Goal: Check status: Check status

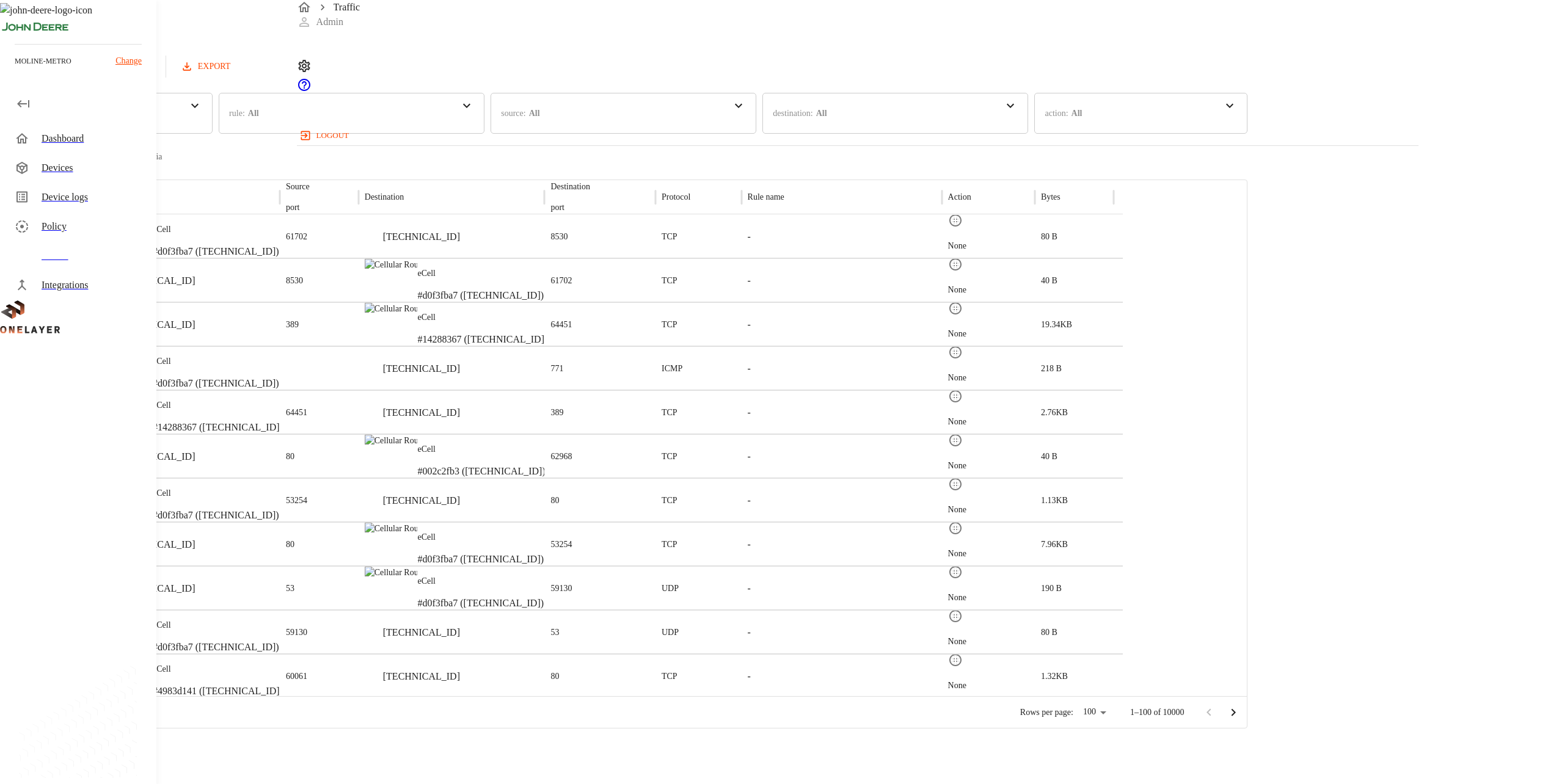
click at [279, 227] on p "eCell" at bounding box center [216, 230] width 126 height 12
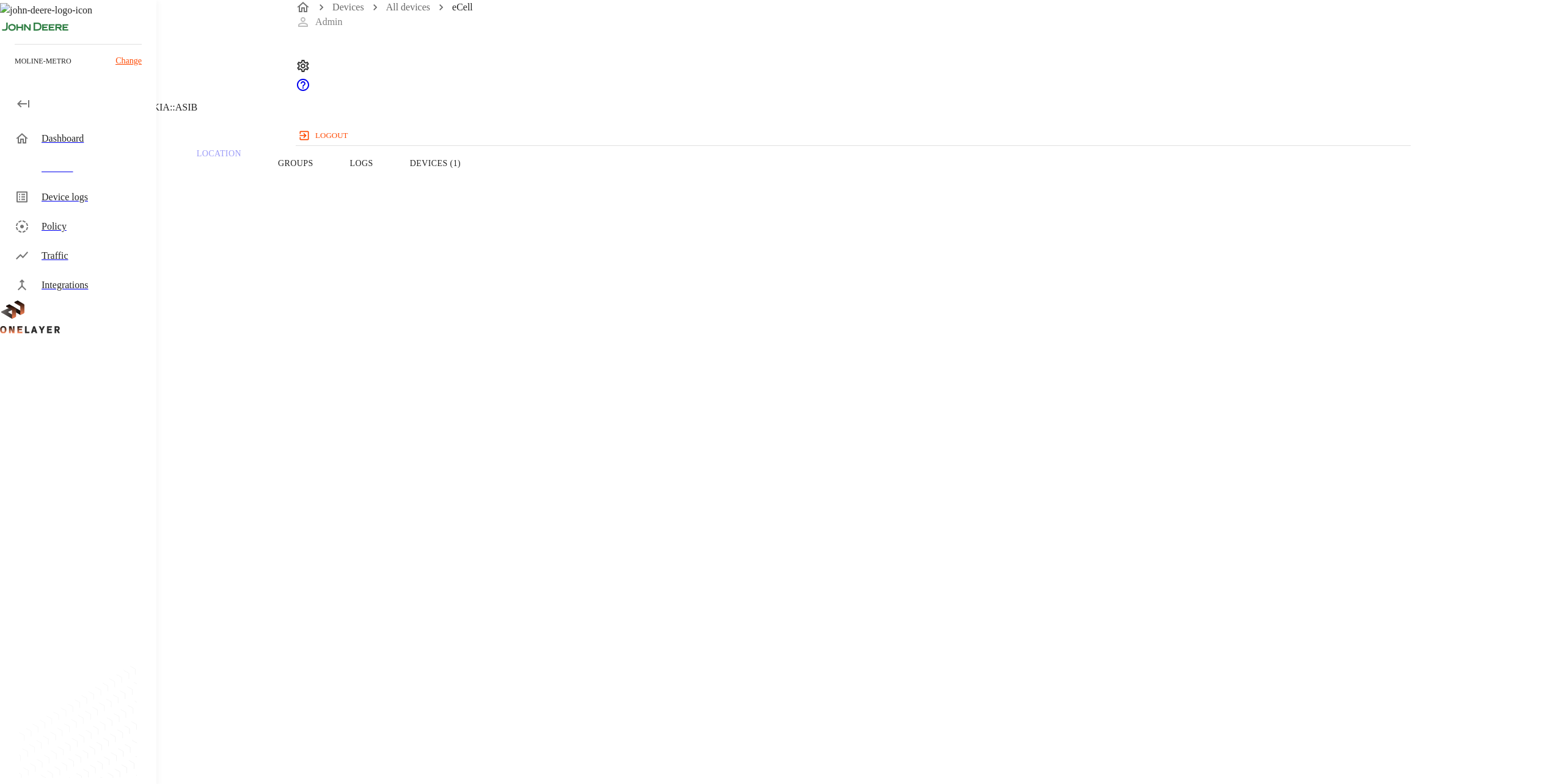
click at [857, 577] on p "[TECHNICAL_ID]" at bounding box center [620, 584] width 1182 height 14
copy p "[TECHNICAL_ID]"
click at [1196, 372] on div "Device Type: Cellular Router Manufacturer: MultiTech Model: eCell Modem: N/A On…" at bounding box center [620, 588] width 1182 height 772
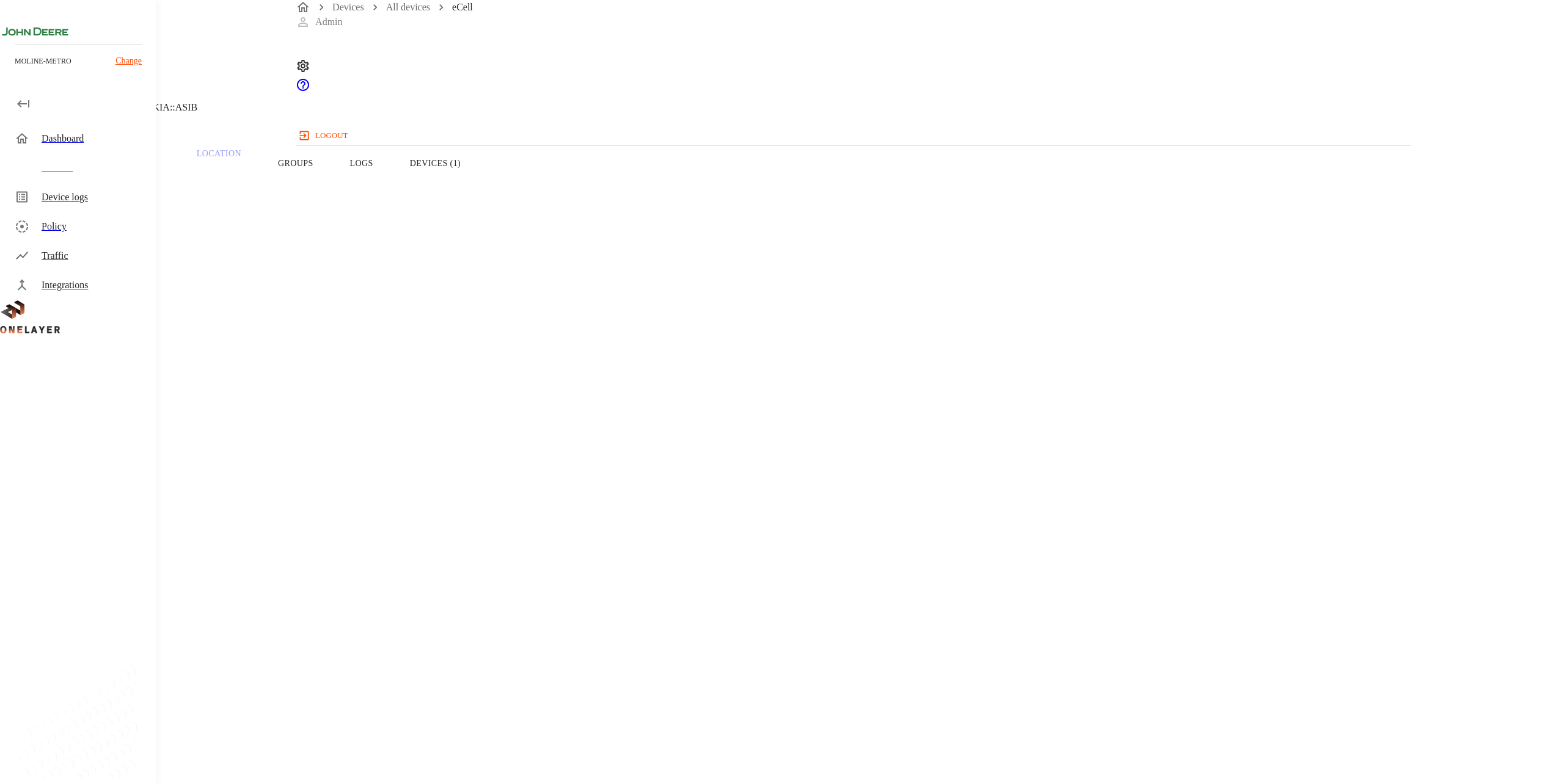
click at [78, 169] on div "Devices" at bounding box center [94, 168] width 105 height 14
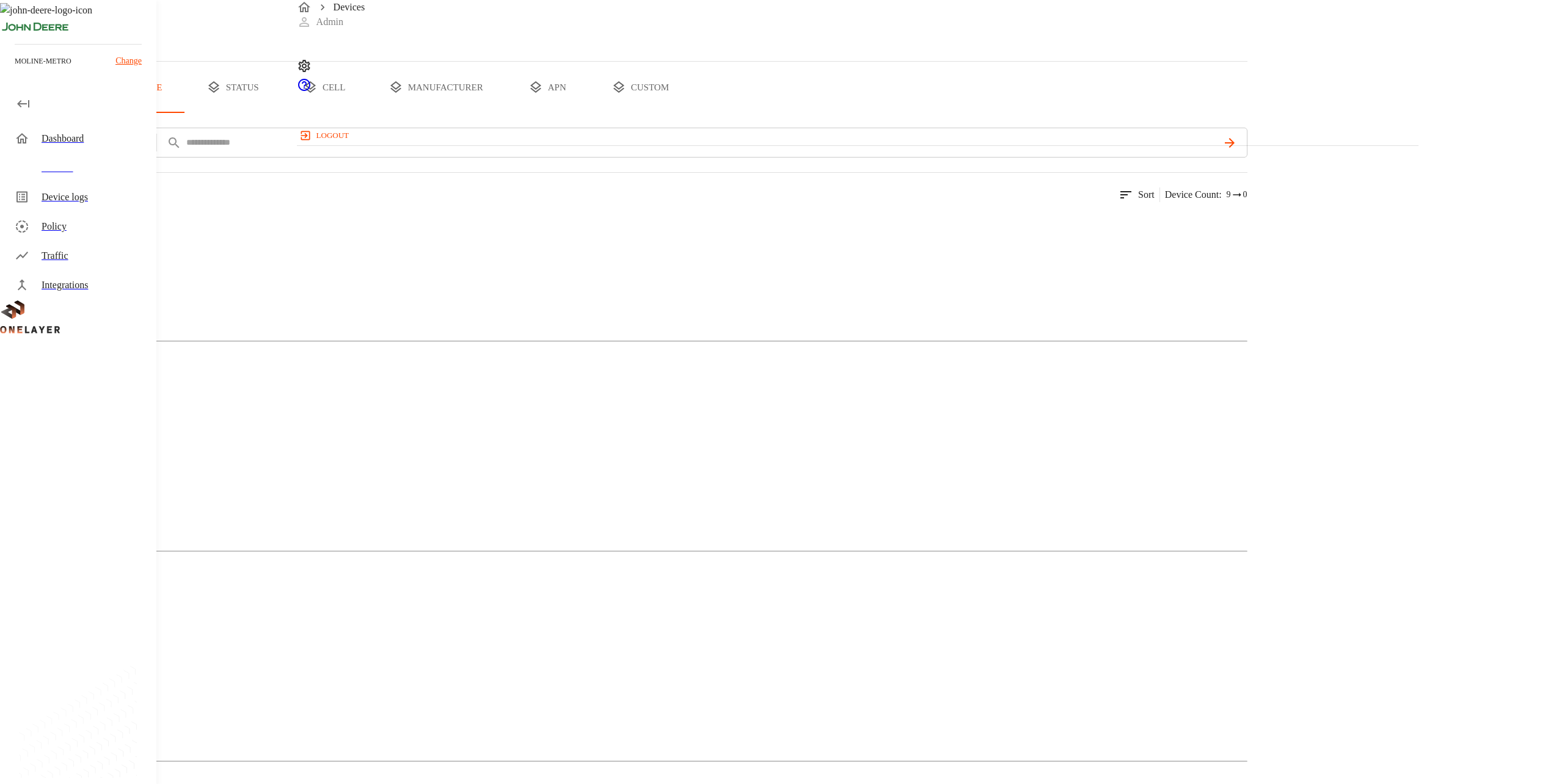
click at [278, 113] on button "status" at bounding box center [233, 88] width 92 height 52
click at [98, 290] on icon at bounding box center [61, 253] width 73 height 73
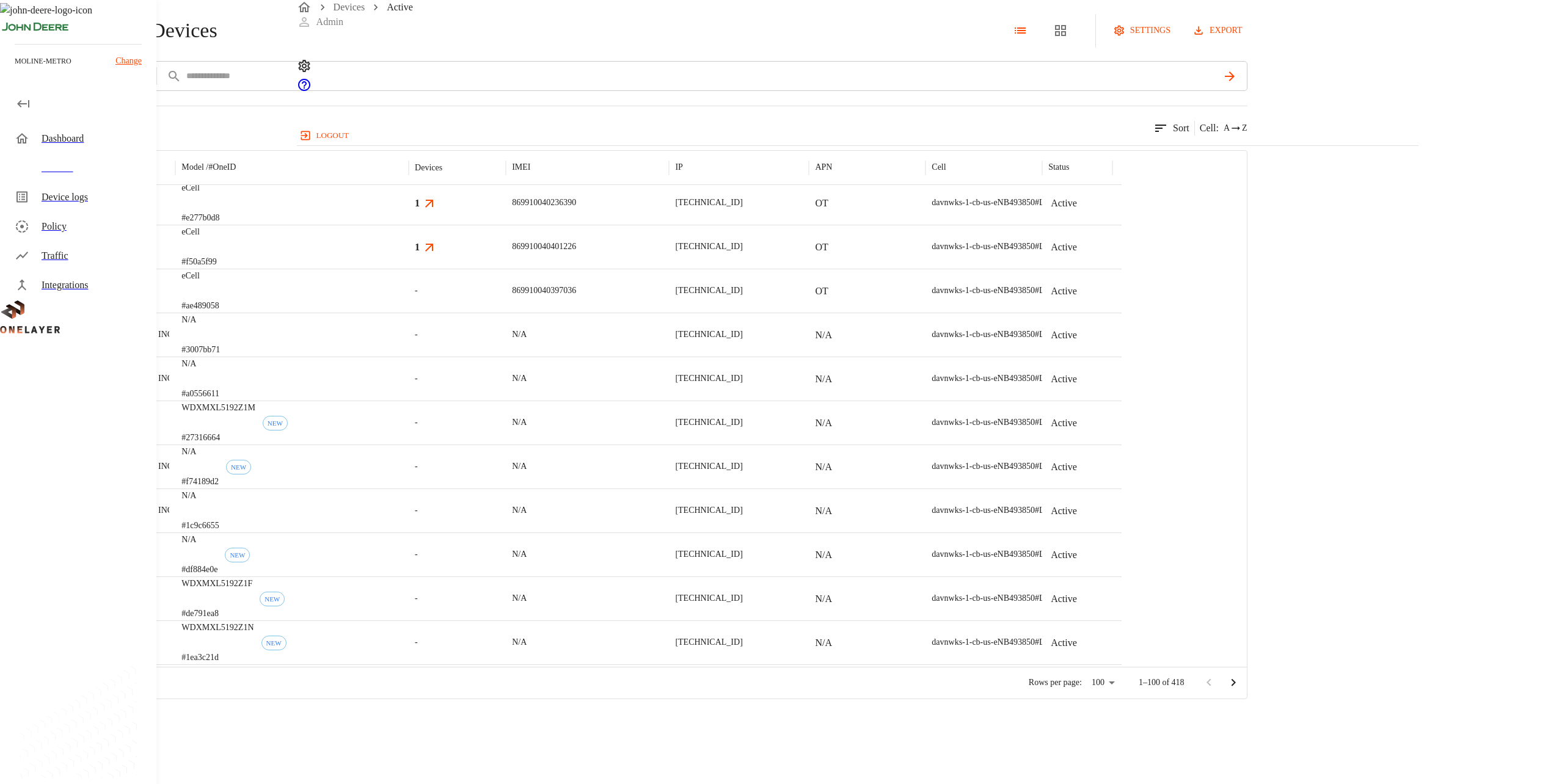
scroll to position [912, 0]
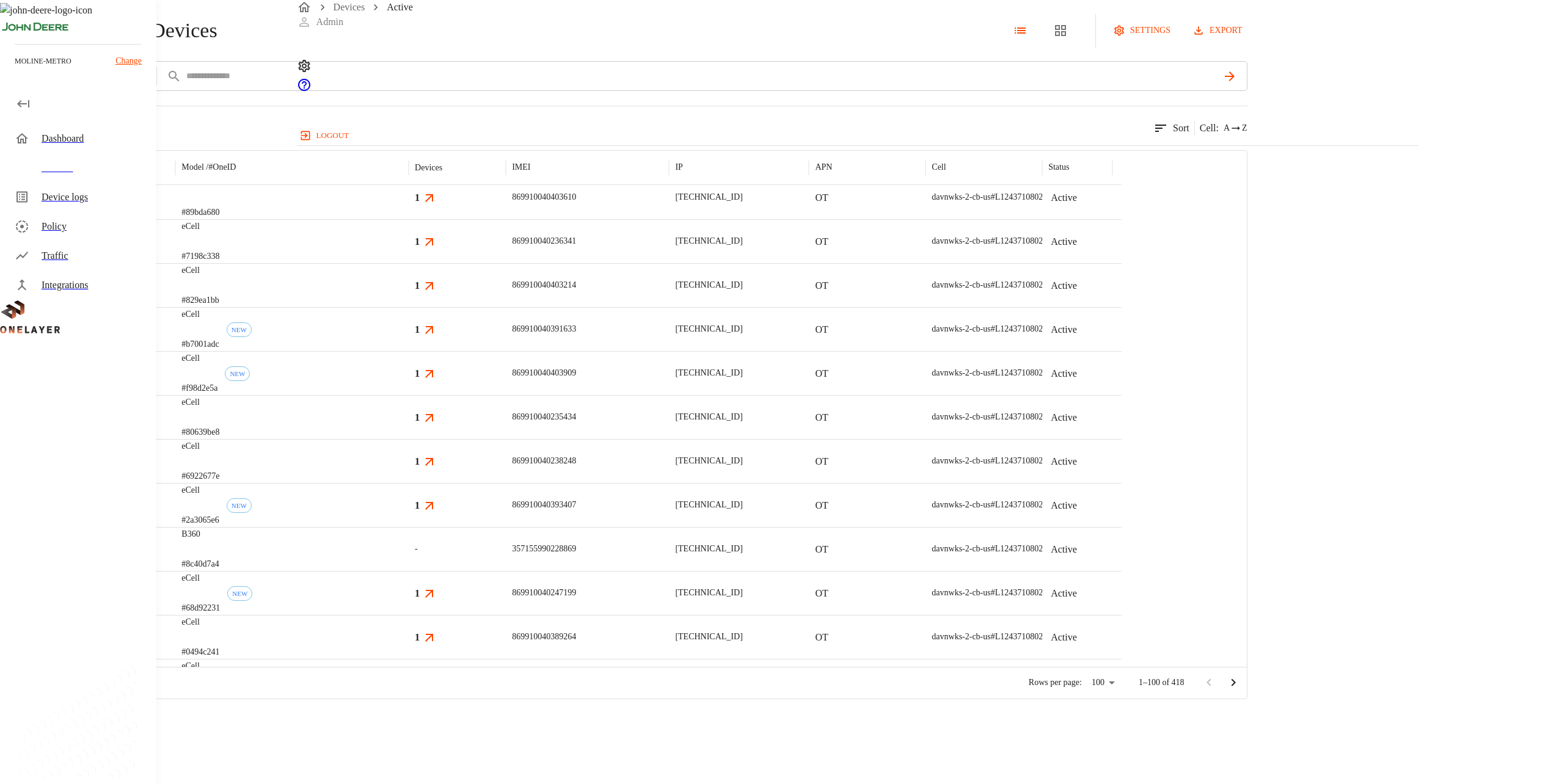
click at [136, 162] on div "Devices" at bounding box center [94, 168] width 105 height 14
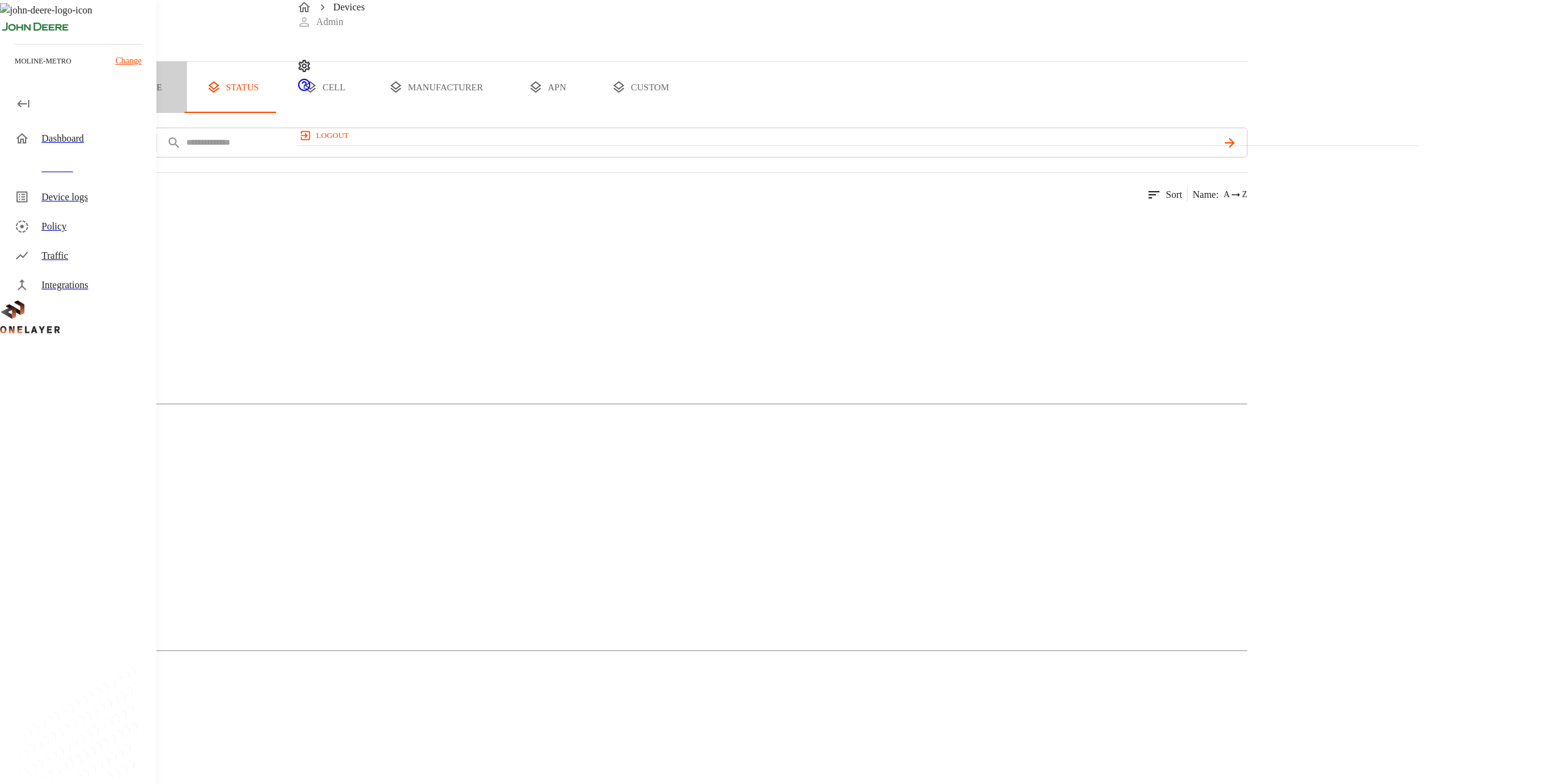
click at [187, 113] on button "type" at bounding box center [141, 88] width 92 height 52
click at [278, 113] on button "status" at bounding box center [233, 88] width 92 height 52
click at [360, 318] on p "Active" at bounding box center [623, 311] width 1248 height 14
